Goal: Check status: Check status

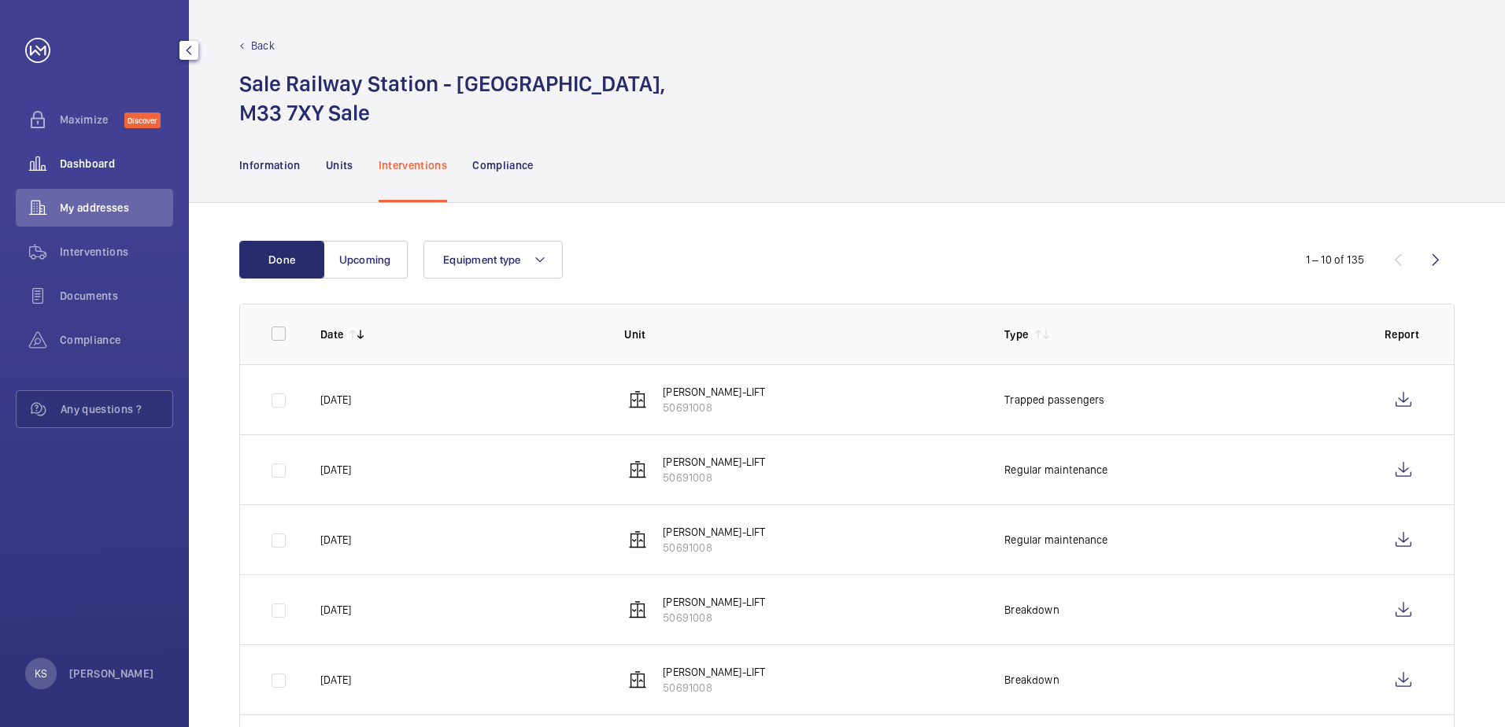
click at [48, 159] on wm-front-icon-button at bounding box center [38, 164] width 44 height 38
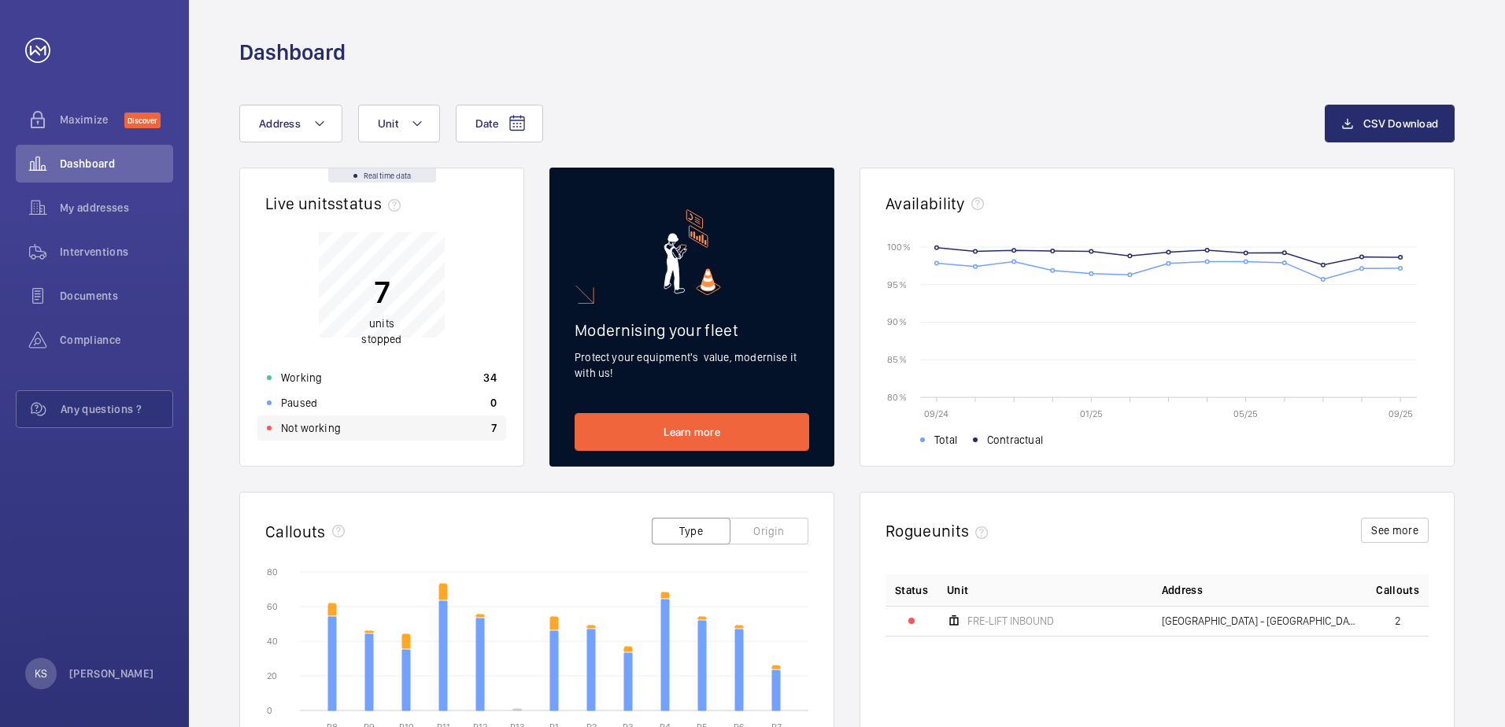
click at [365, 428] on div "Not working 7" at bounding box center [381, 428] width 249 height 25
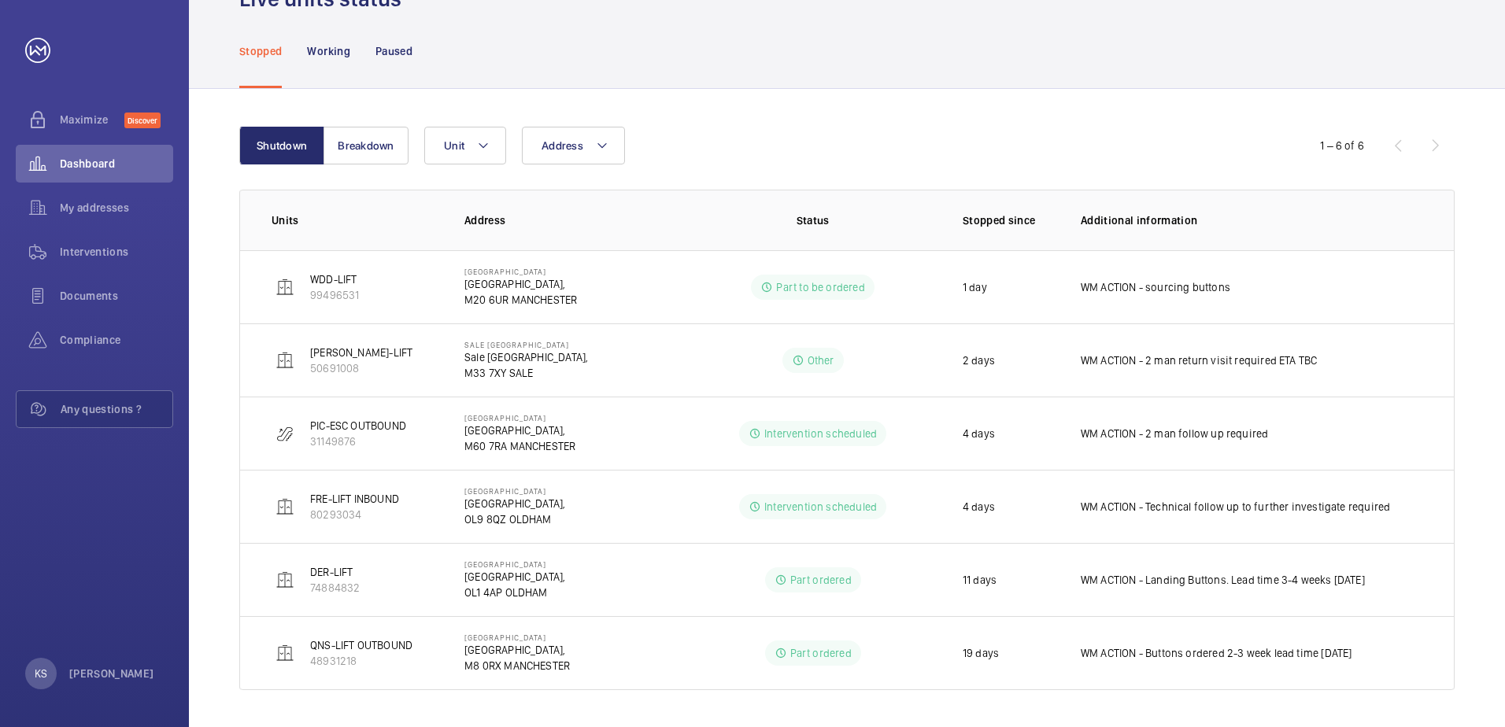
scroll to position [86, 0]
click at [363, 143] on button "Breakdown" at bounding box center [366, 145] width 85 height 38
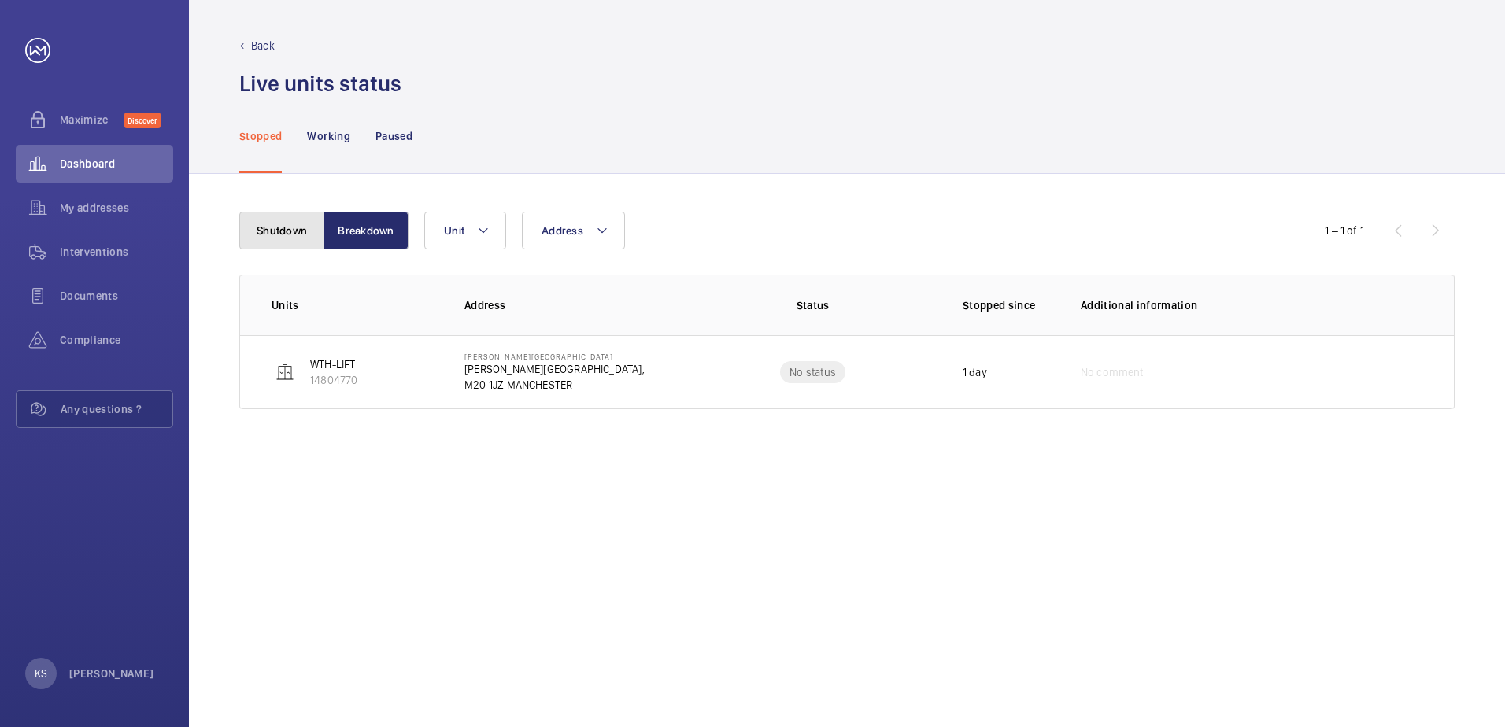
click at [277, 231] on button "Shutdown" at bounding box center [281, 231] width 85 height 38
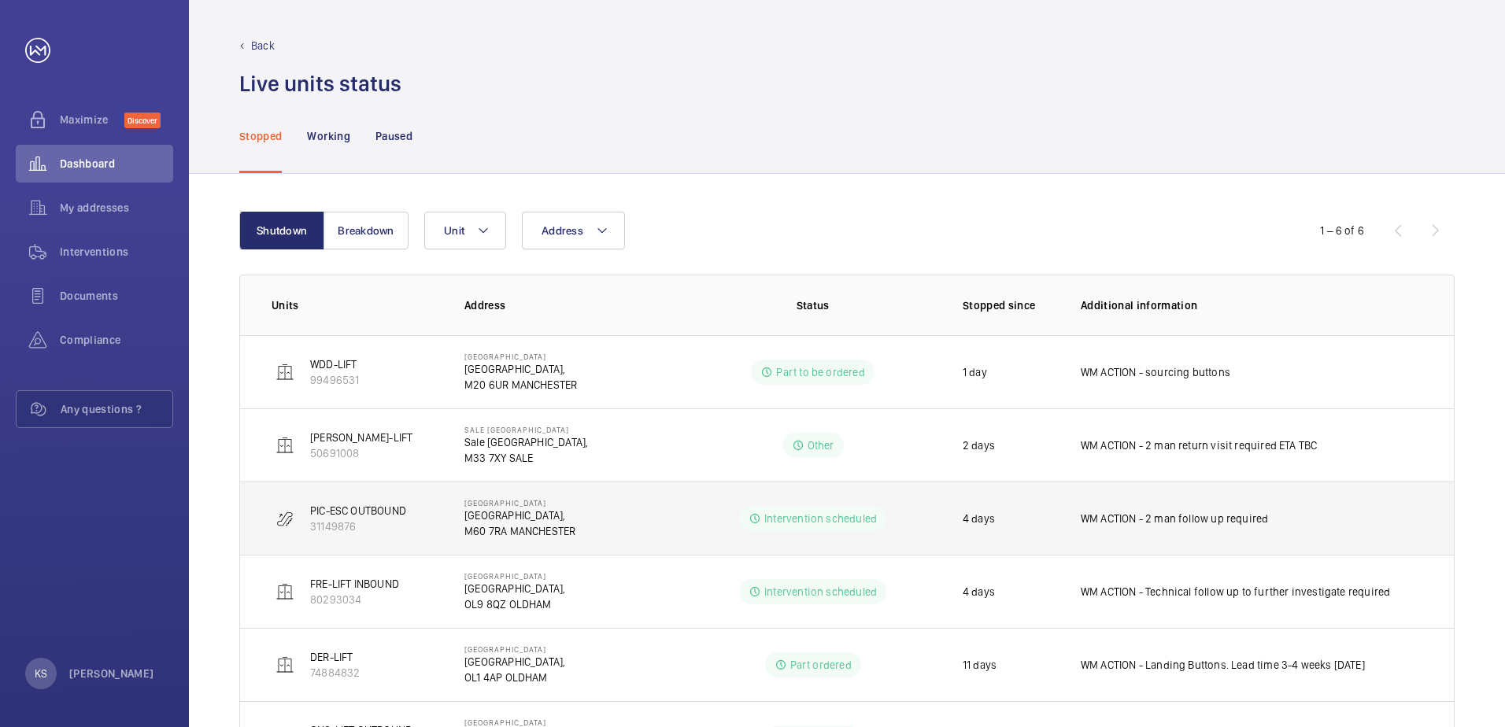
scroll to position [86, 0]
